Goal: Obtain resource: Download file/media

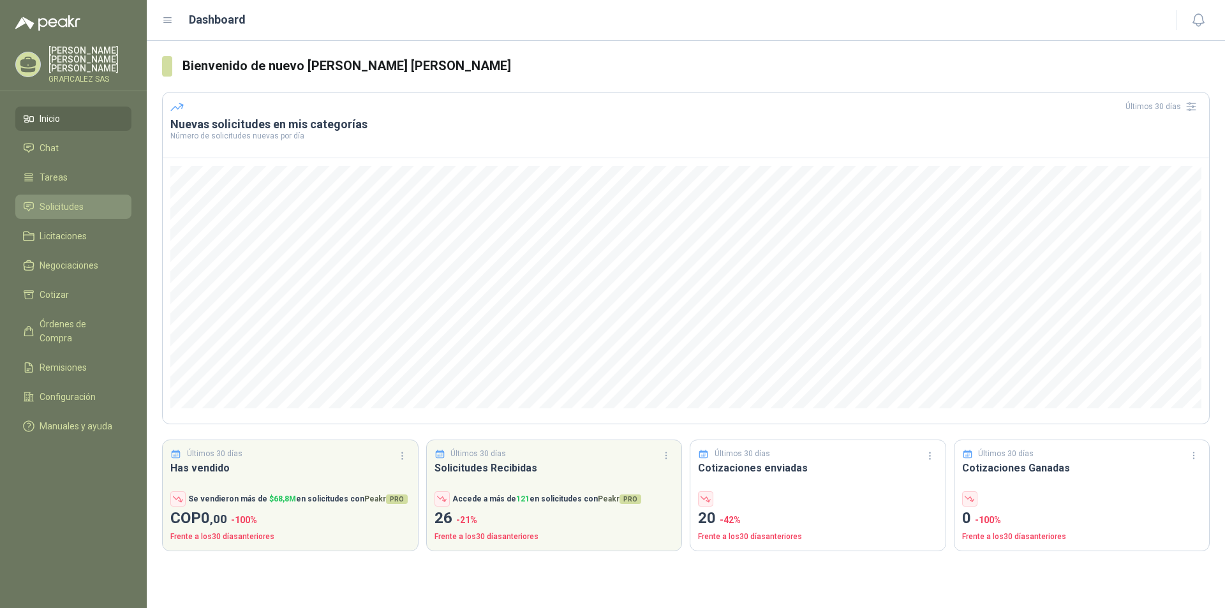
click at [91, 198] on link "Solicitudes" at bounding box center [73, 207] width 116 height 24
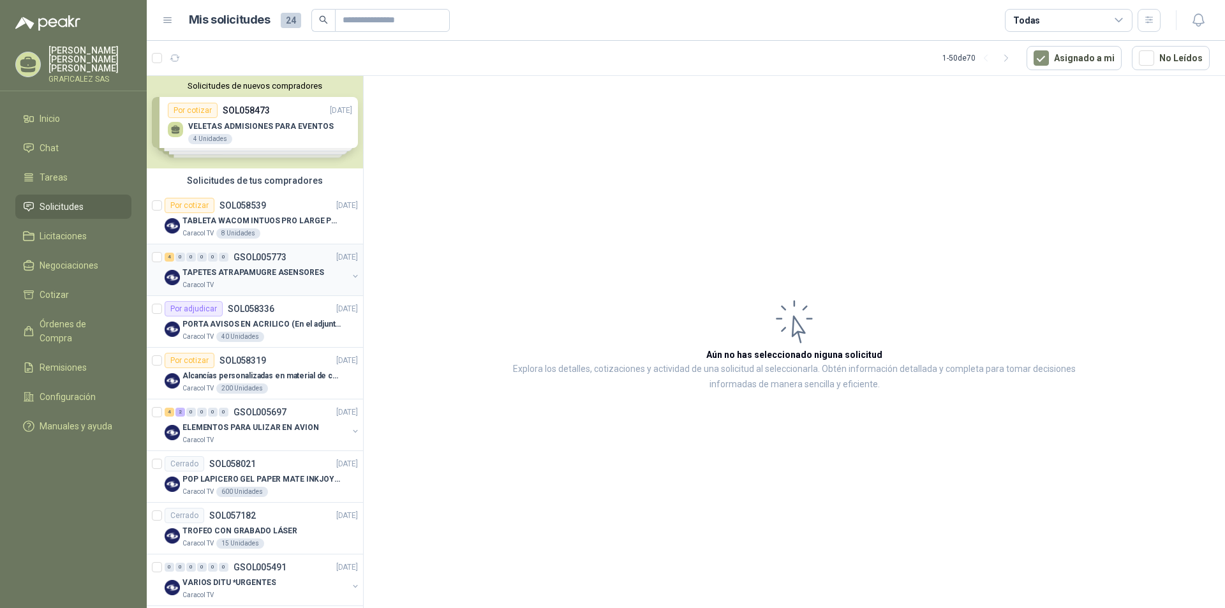
click at [296, 289] on div "Caracol TV" at bounding box center [265, 285] width 165 height 10
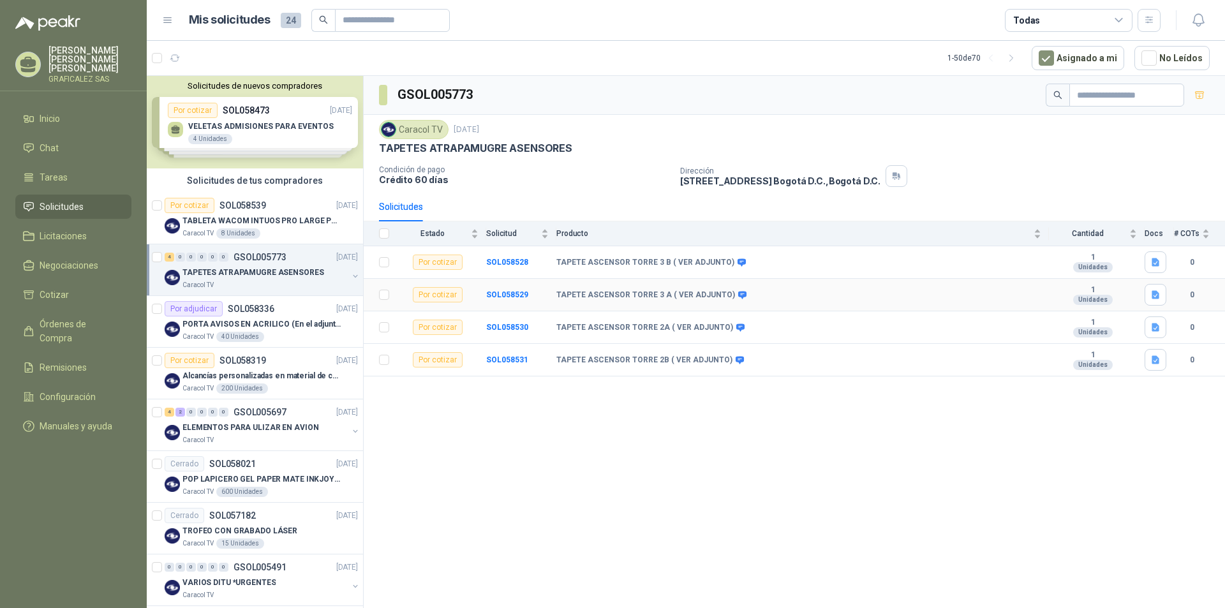
click at [636, 297] on b "TAPETE ASCENSOR TORRE 3 A ( VER ADJUNTO)" at bounding box center [646, 295] width 179 height 10
click at [511, 290] on b "SOL058529" at bounding box center [507, 294] width 42 height 9
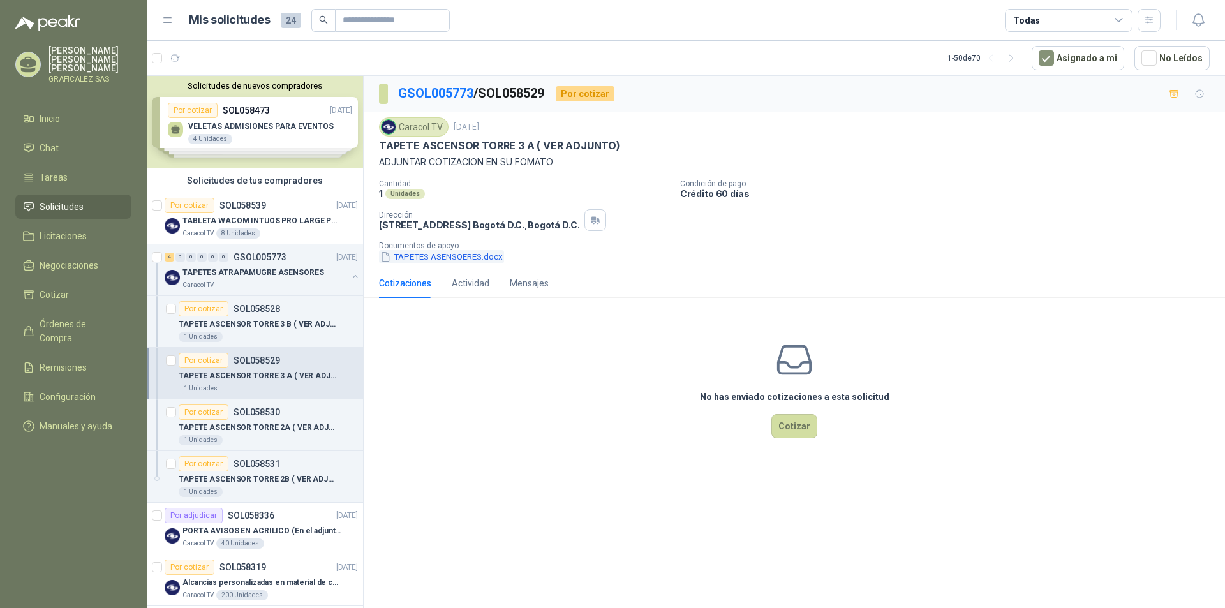
click at [463, 253] on button "TAPETES ASENSOERES.docx" at bounding box center [441, 256] width 125 height 13
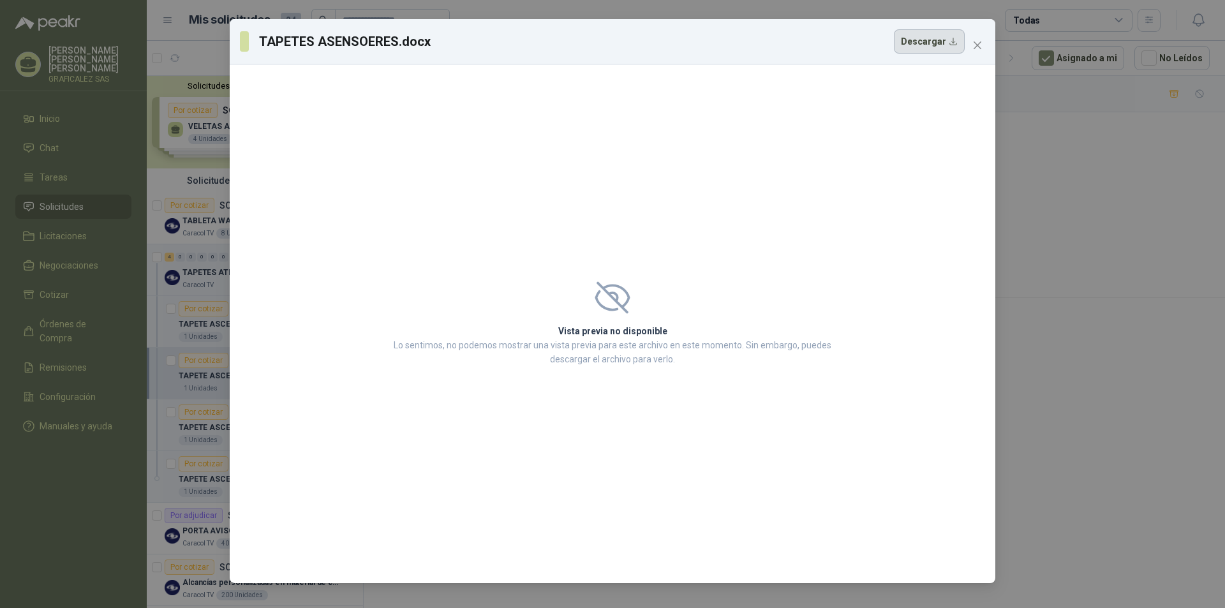
click at [903, 43] on button "Descargar" at bounding box center [929, 41] width 71 height 24
click at [982, 51] on button "Close" at bounding box center [978, 45] width 20 height 20
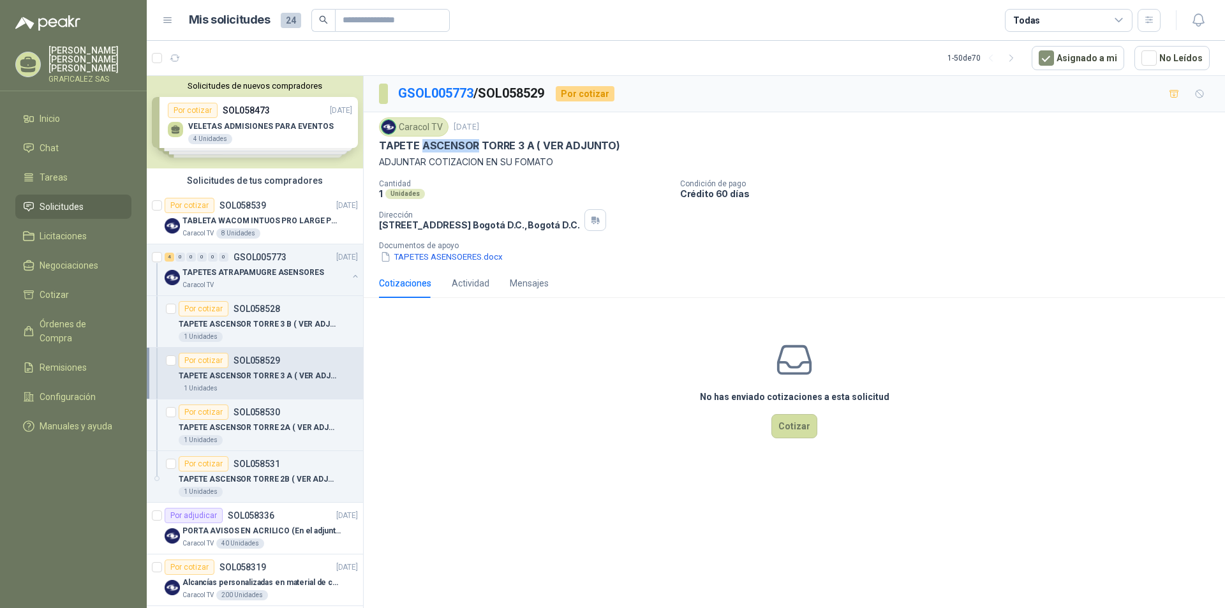
drag, startPoint x: 423, startPoint y: 142, endPoint x: 473, endPoint y: 144, distance: 50.5
click at [473, 144] on p "TAPETE ASCENSOR TORRE 3 A ( VER ADJUNTO)" at bounding box center [499, 145] width 241 height 13
copy p "ASCENSOR"
click at [271, 282] on div "Caracol TV" at bounding box center [265, 285] width 165 height 10
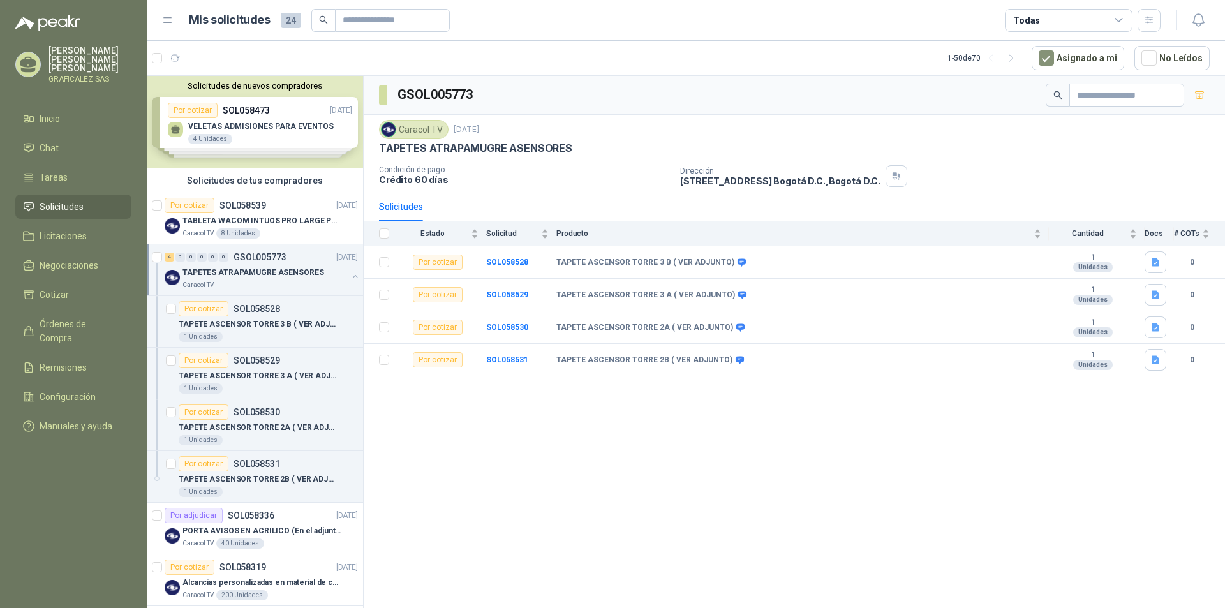
click at [350, 278] on button "button" at bounding box center [355, 276] width 10 height 10
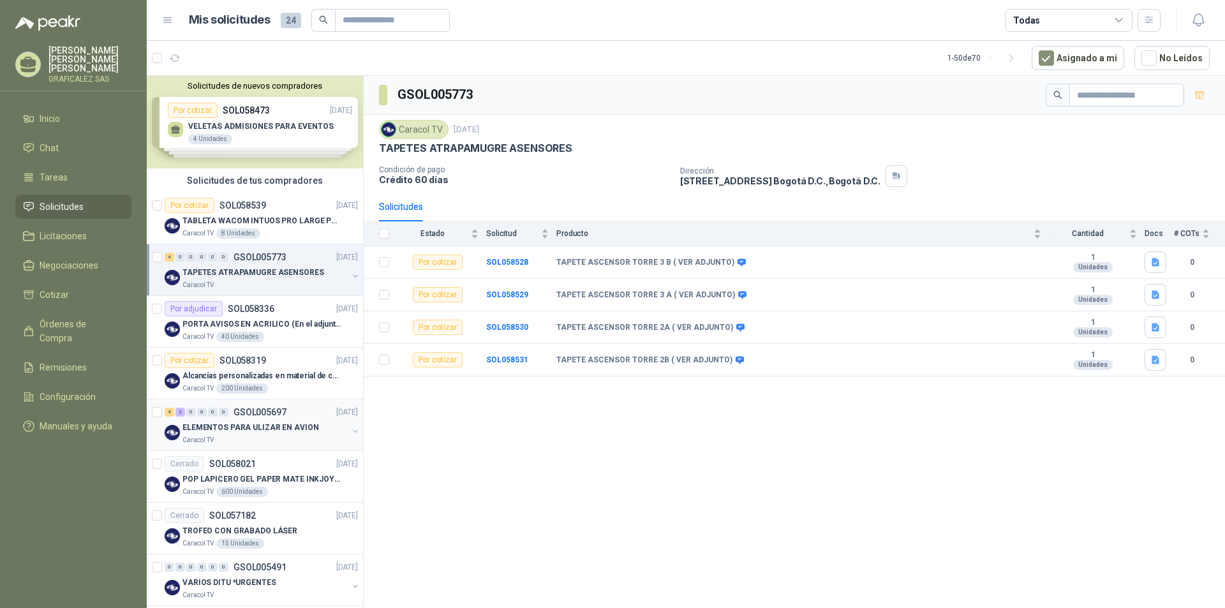
click at [302, 435] on div "ELEMENTOS PARA ULIZAR EN AVION" at bounding box center [265, 427] width 165 height 15
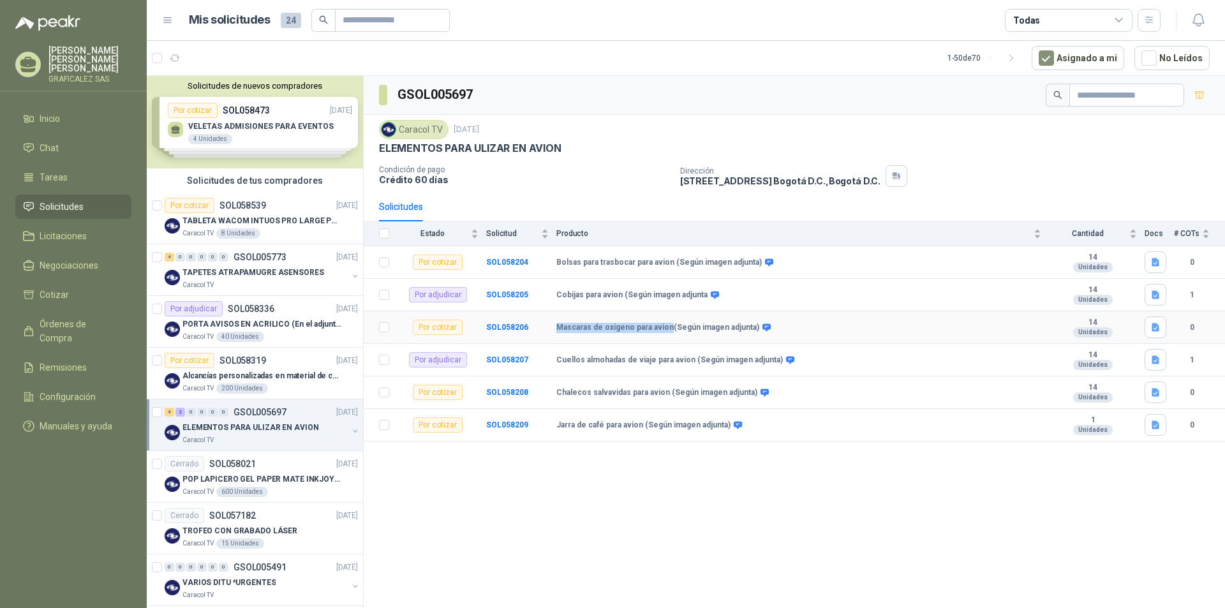
drag, startPoint x: 557, startPoint y: 326, endPoint x: 668, endPoint y: 325, distance: 111.7
click at [668, 325] on b "Mascaras de oxigeno para avion(Según imagen adjunta)" at bounding box center [658, 328] width 203 height 10
copy b "Mascaras de oxigeno para avion"
